Goal: Book appointment/travel/reservation

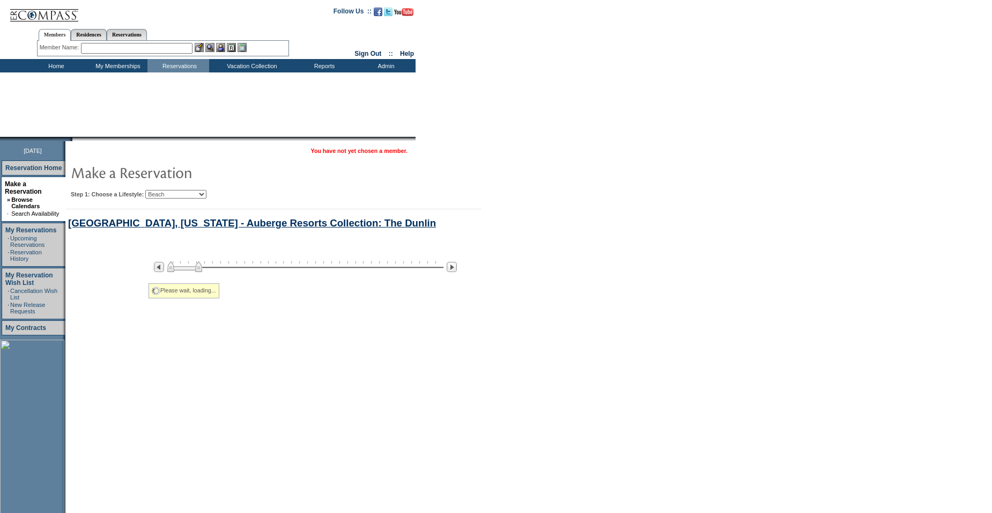
select select "Beach"
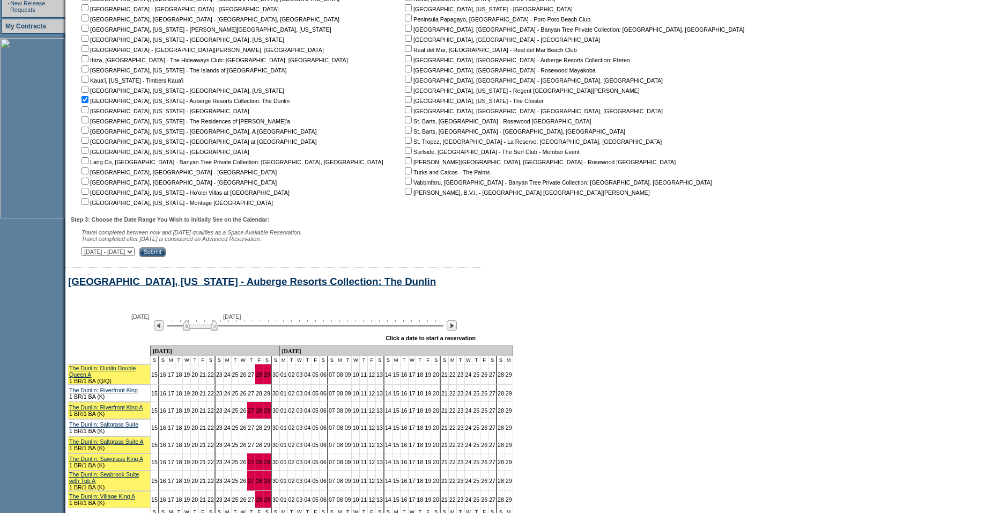
scroll to position [276, 0]
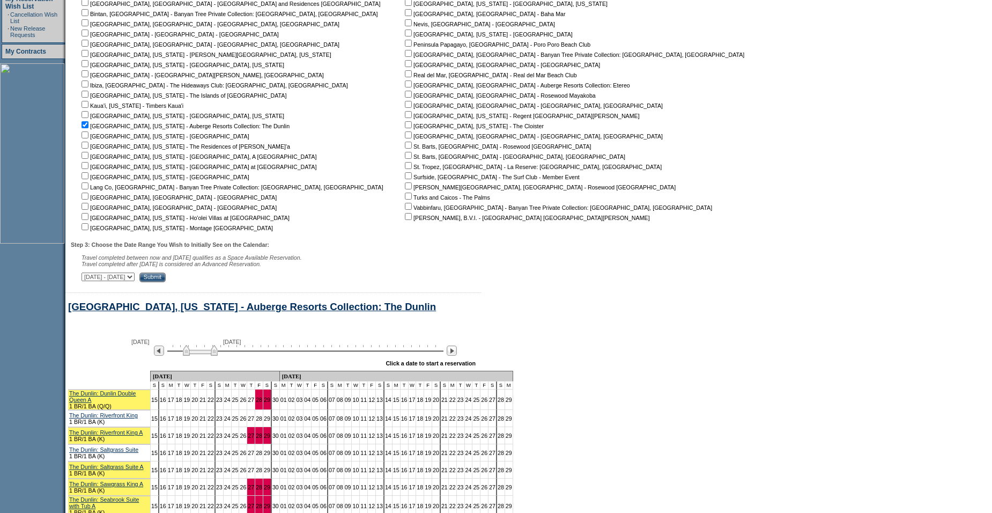
click at [88, 118] on input "checkbox" at bounding box center [85, 114] width 7 height 7
checkbox input "true"
click at [88, 125] on input "checkbox" at bounding box center [85, 124] width 7 height 7
checkbox input "false"
click at [166, 282] on input "Submit" at bounding box center [152, 277] width 26 height 10
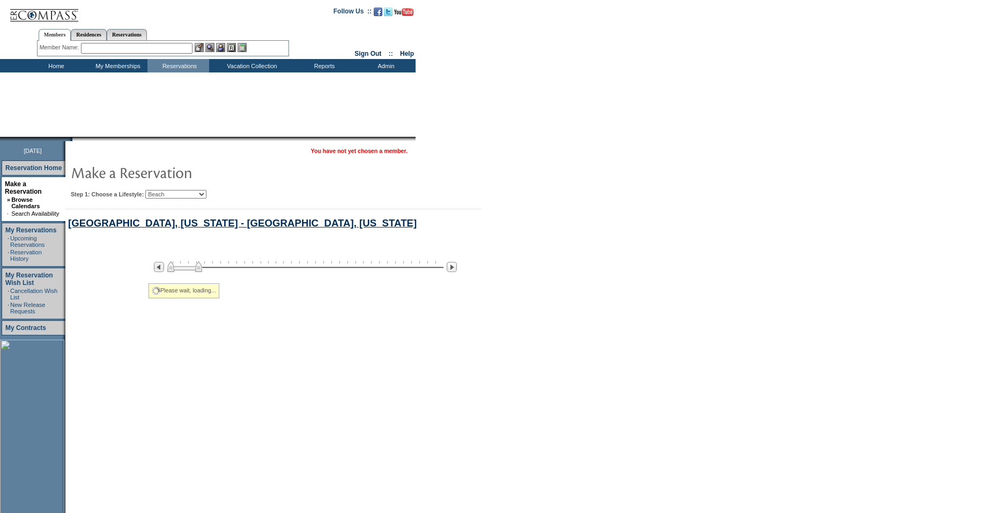
select select "Beach"
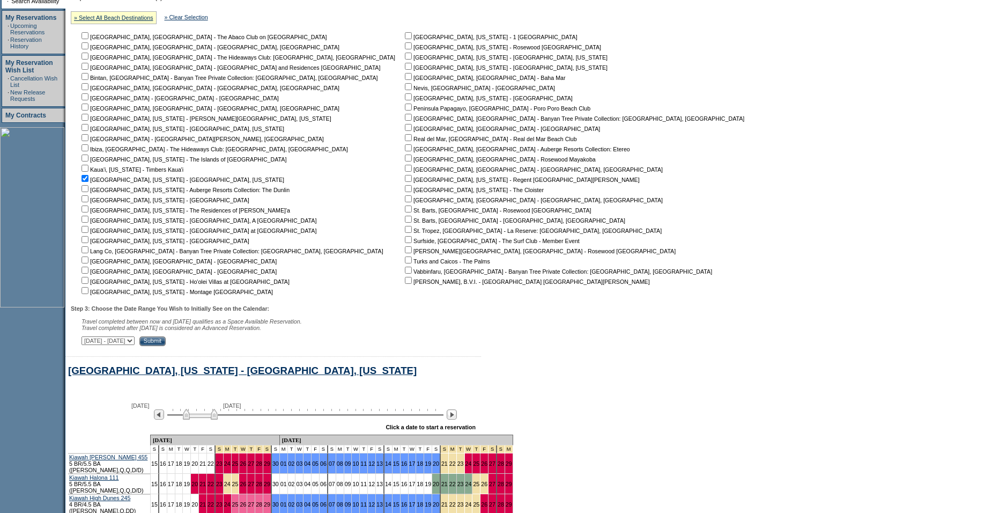
scroll to position [211, 0]
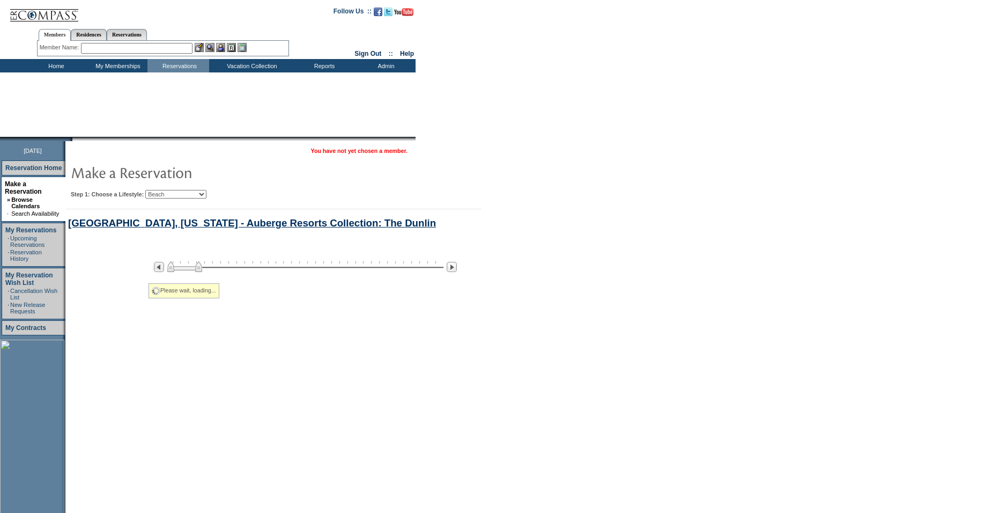
select select "Beach"
